Goal: Information Seeking & Learning: Learn about a topic

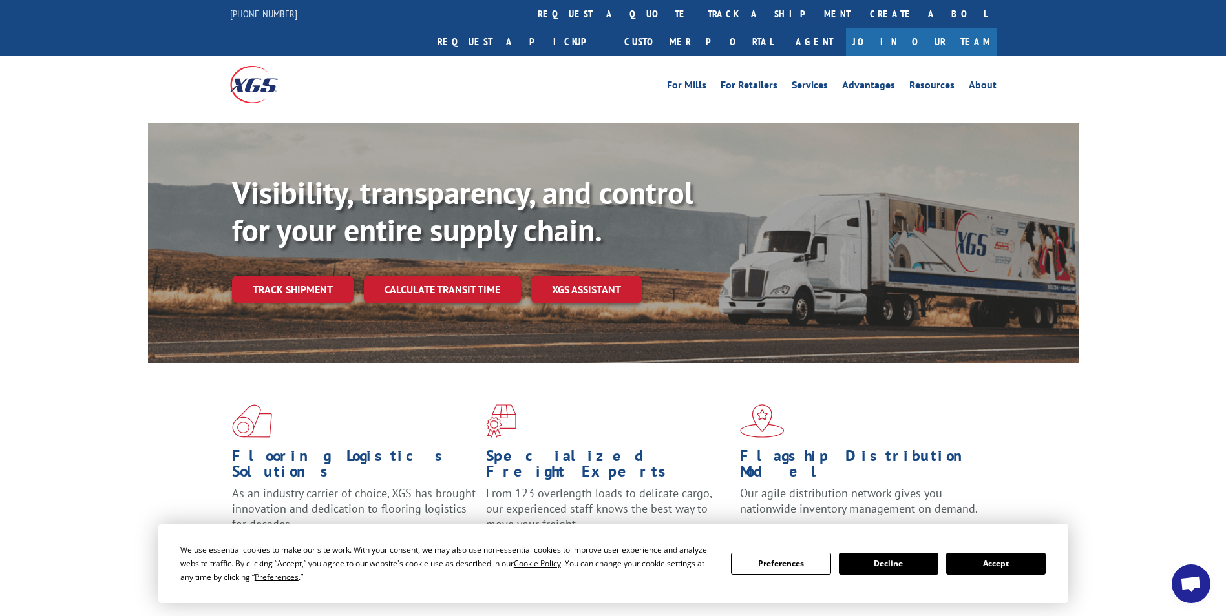
click at [989, 566] on button "Accept" at bounding box center [996, 564] width 100 height 22
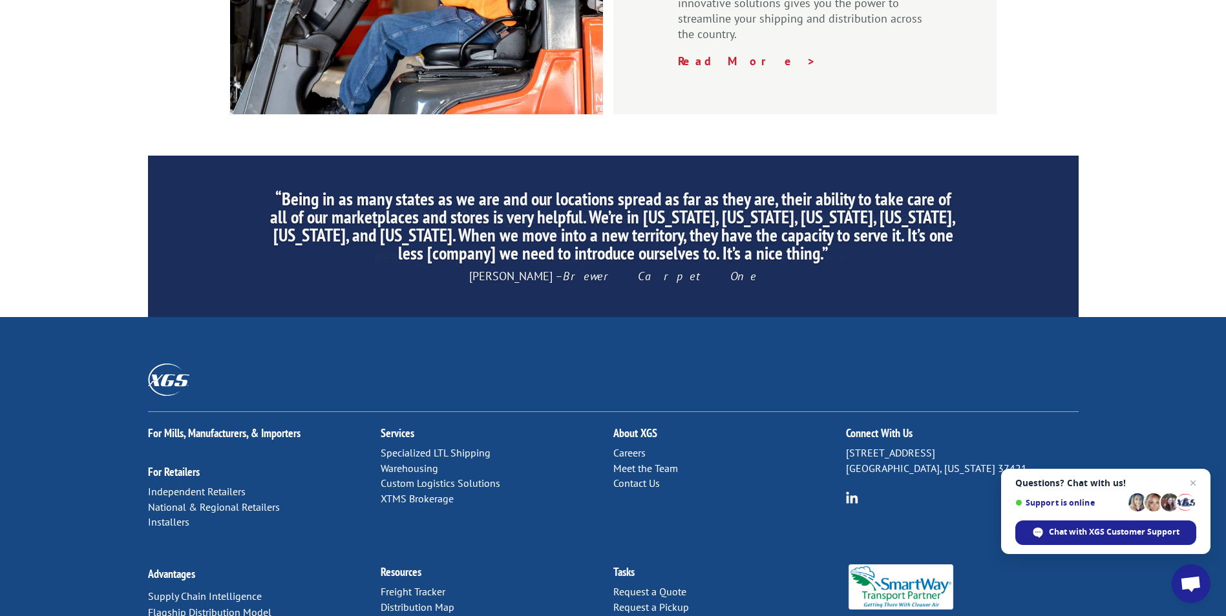
scroll to position [1941, 0]
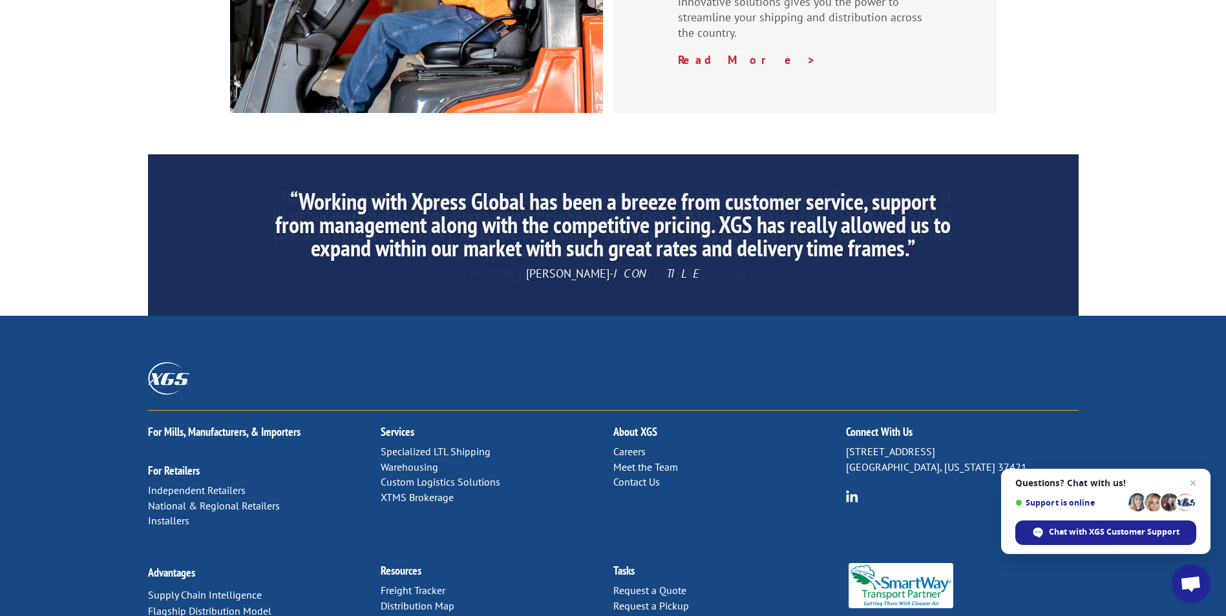
click at [635, 461] on link "Meet the Team" at bounding box center [645, 467] width 65 height 13
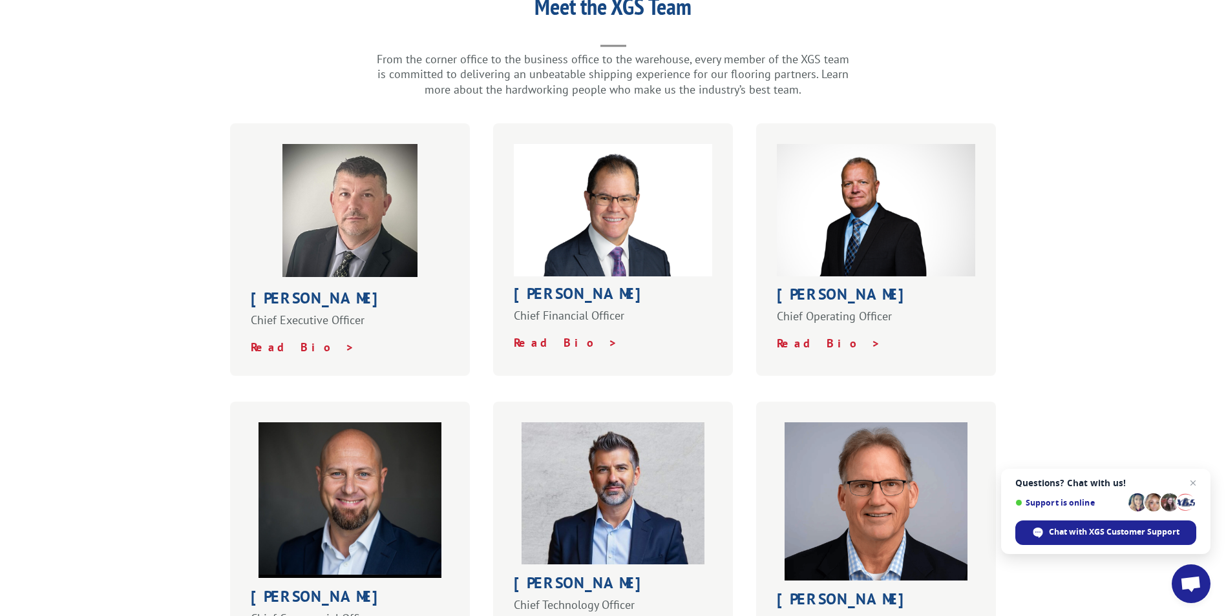
scroll to position [165, 0]
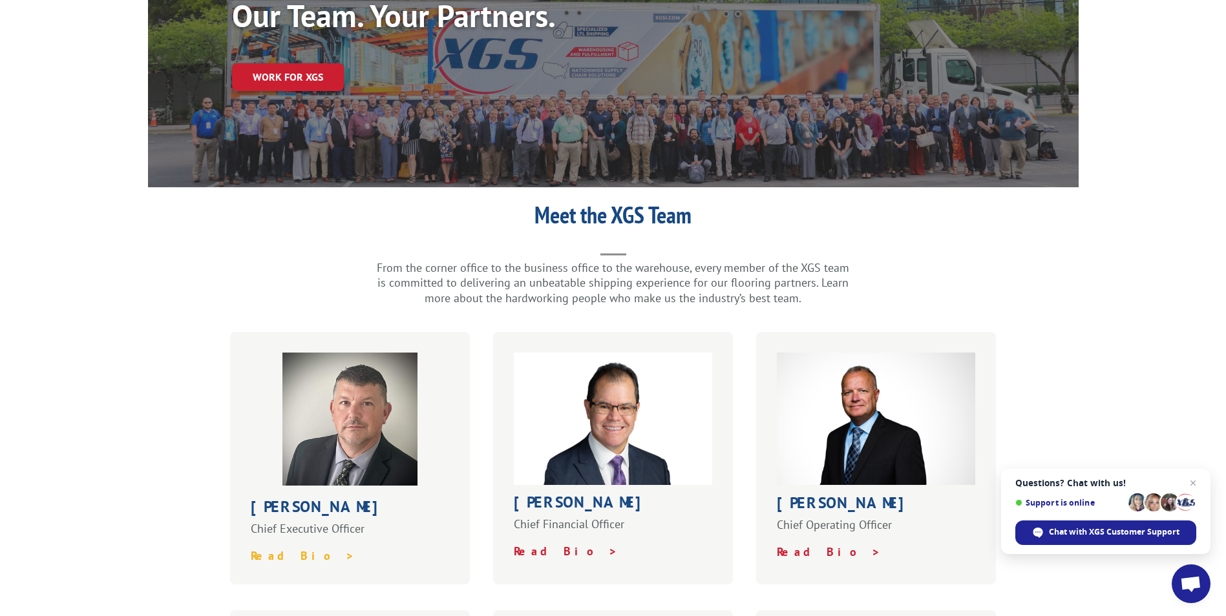
click at [272, 549] on strong "Read Bio >" at bounding box center [303, 556] width 104 height 15
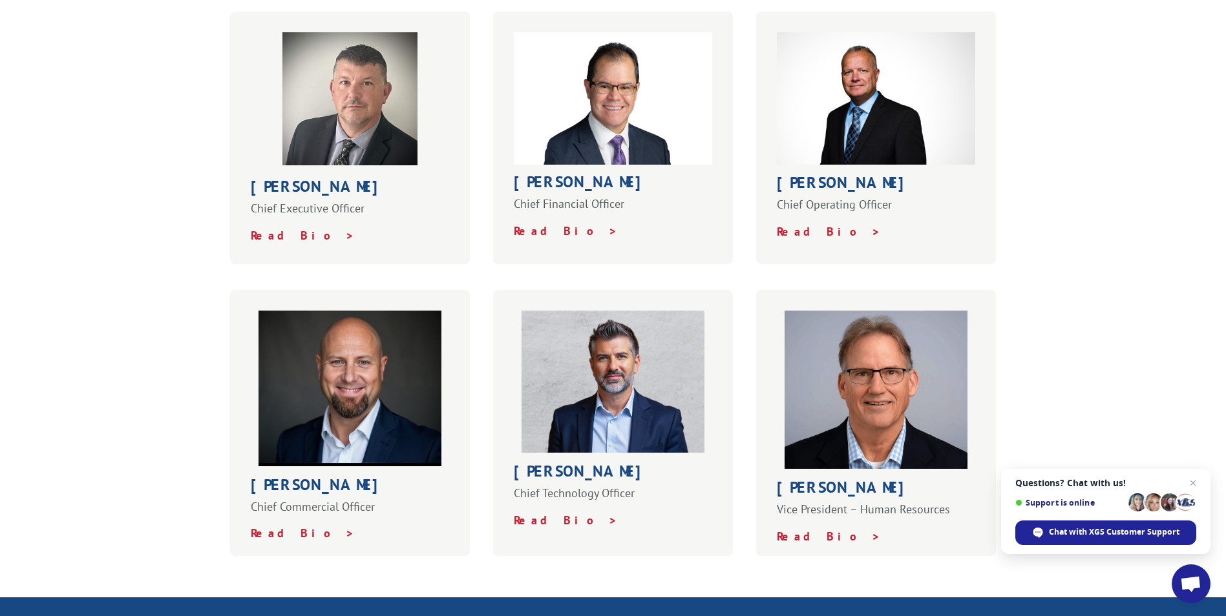
scroll to position [488, 0]
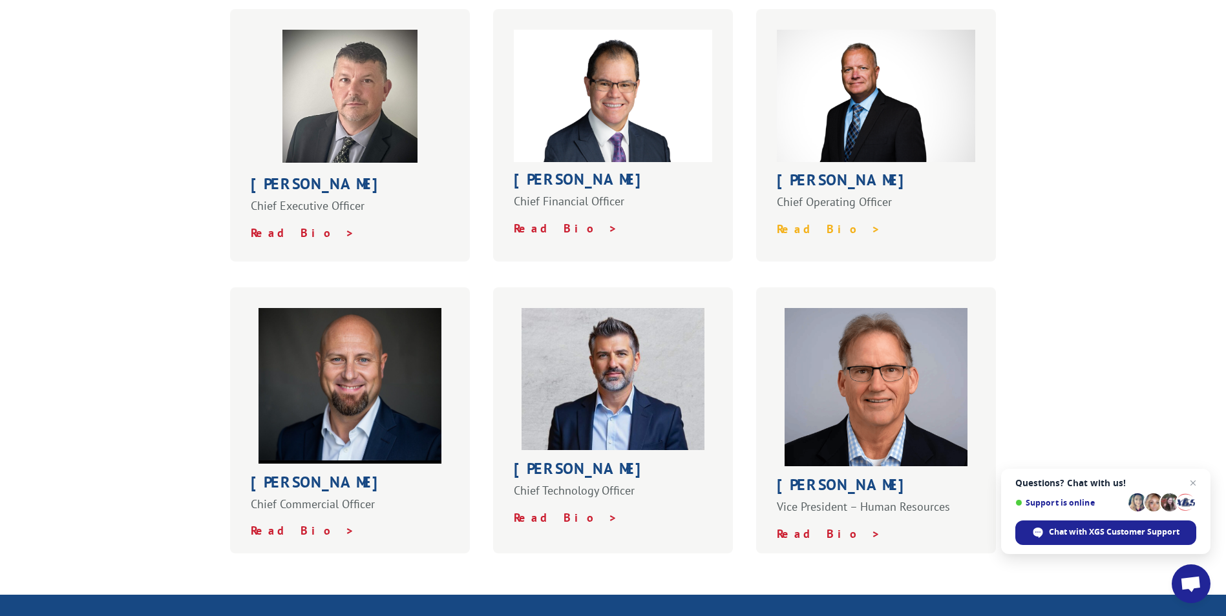
click at [806, 222] on strong "Read Bio >" at bounding box center [829, 229] width 104 height 15
click at [291, 523] on strong "Read Bio >" at bounding box center [303, 530] width 104 height 15
click at [541, 510] on strong "Read Bio >" at bounding box center [566, 517] width 104 height 15
click at [821, 527] on strong "Read Bio >" at bounding box center [829, 534] width 104 height 15
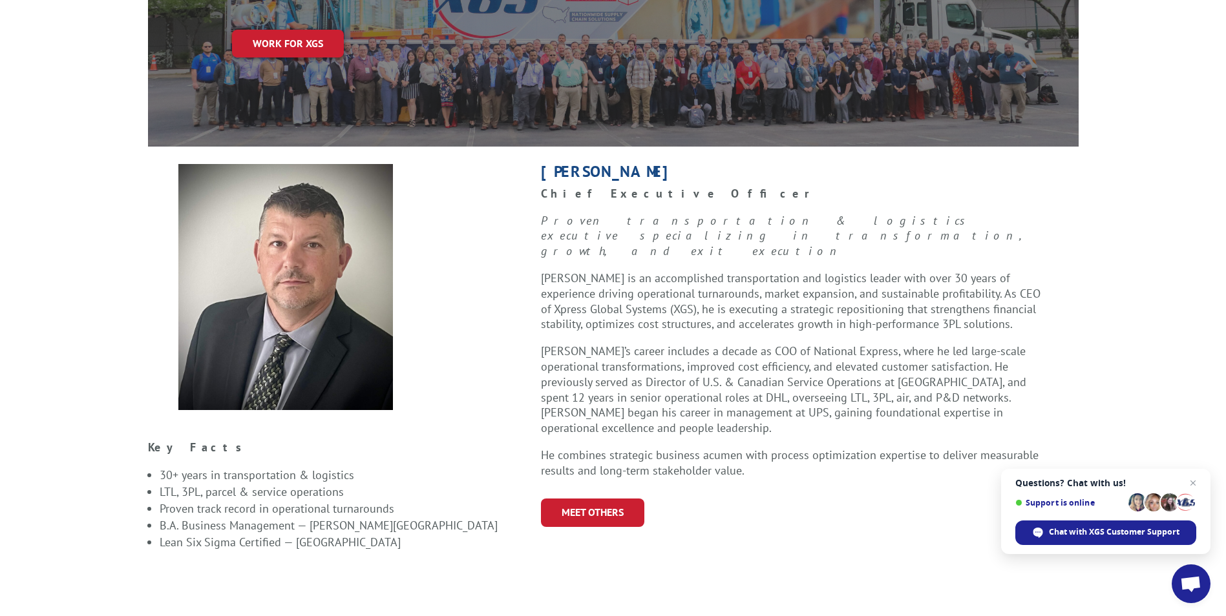
scroll to position [258, 0]
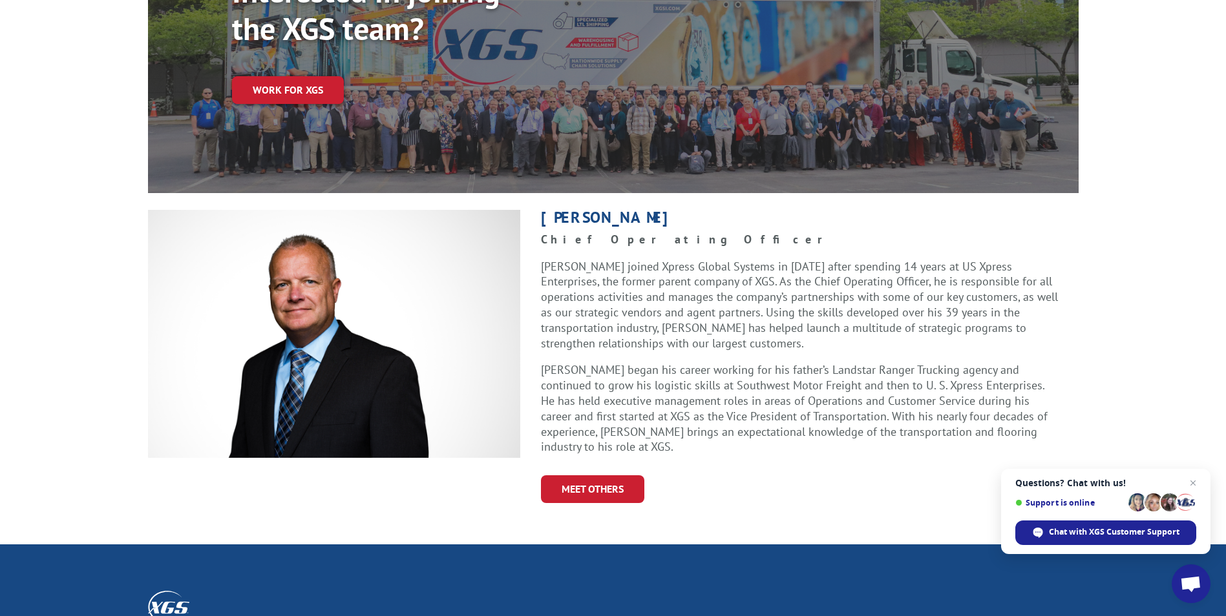
scroll to position [194, 0]
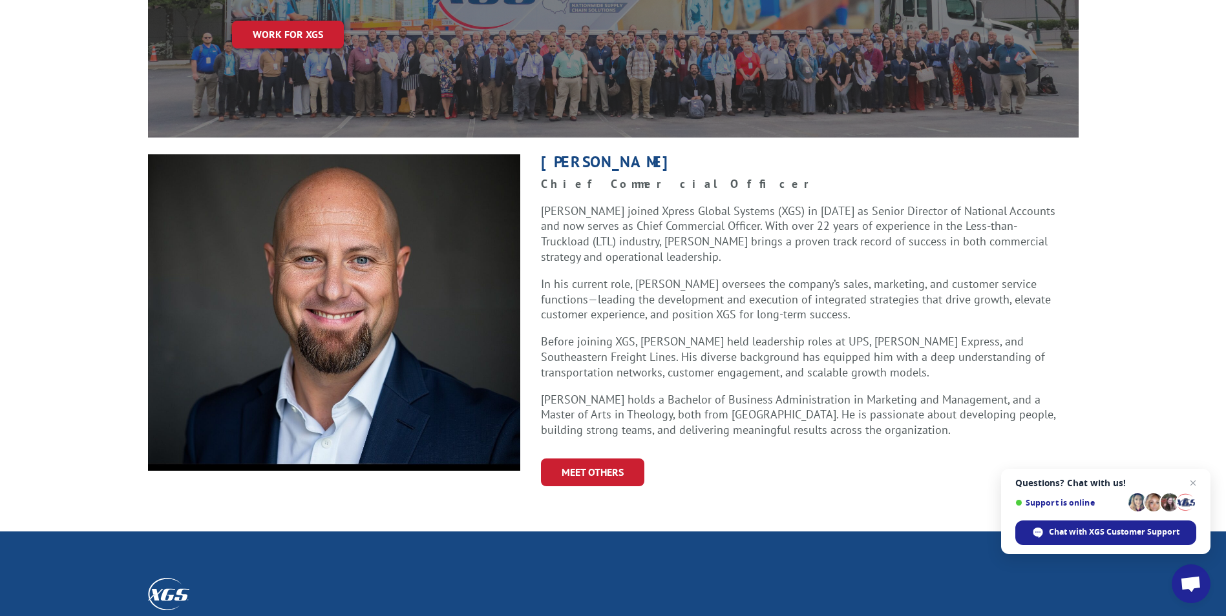
scroll to position [258, 0]
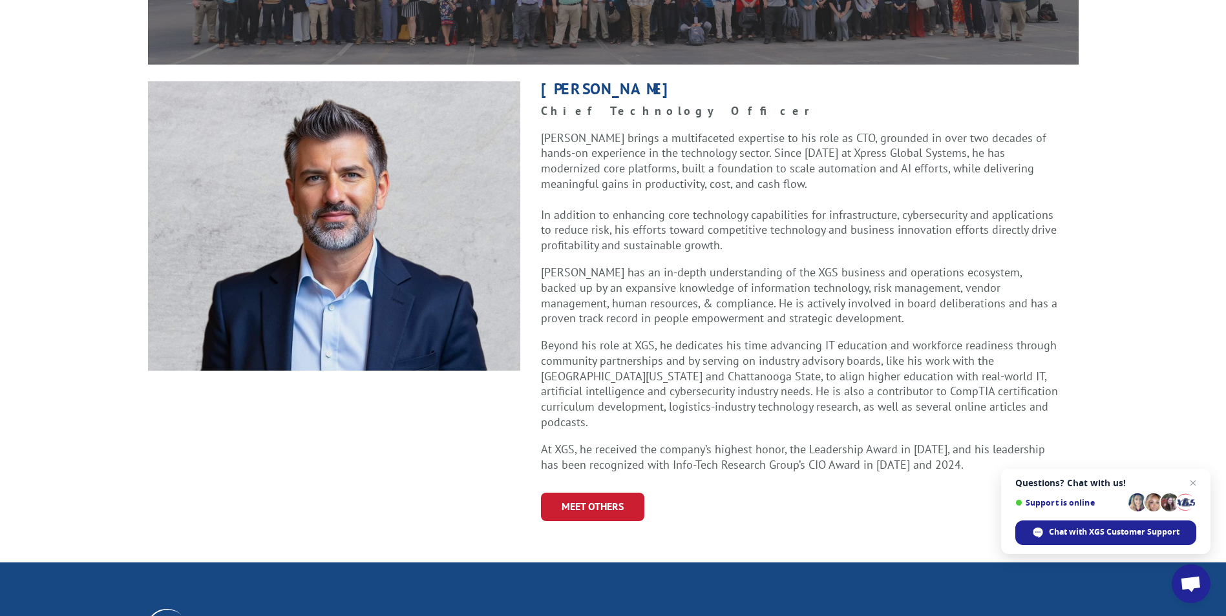
scroll to position [323, 0]
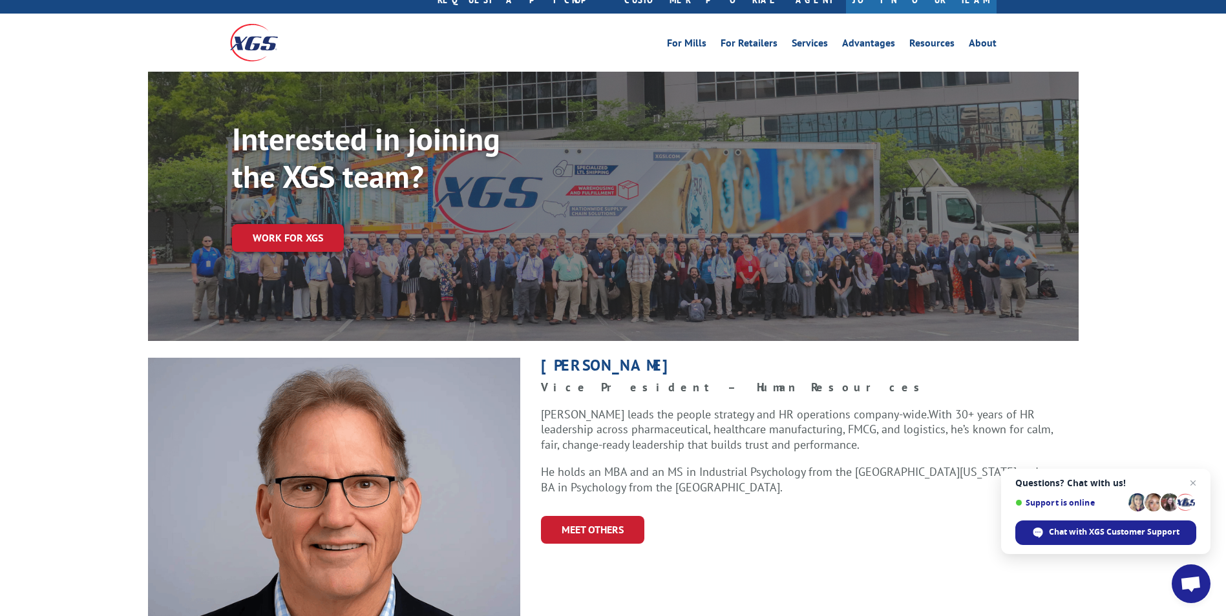
scroll to position [65, 0]
